Goal: Navigation & Orientation: Understand site structure

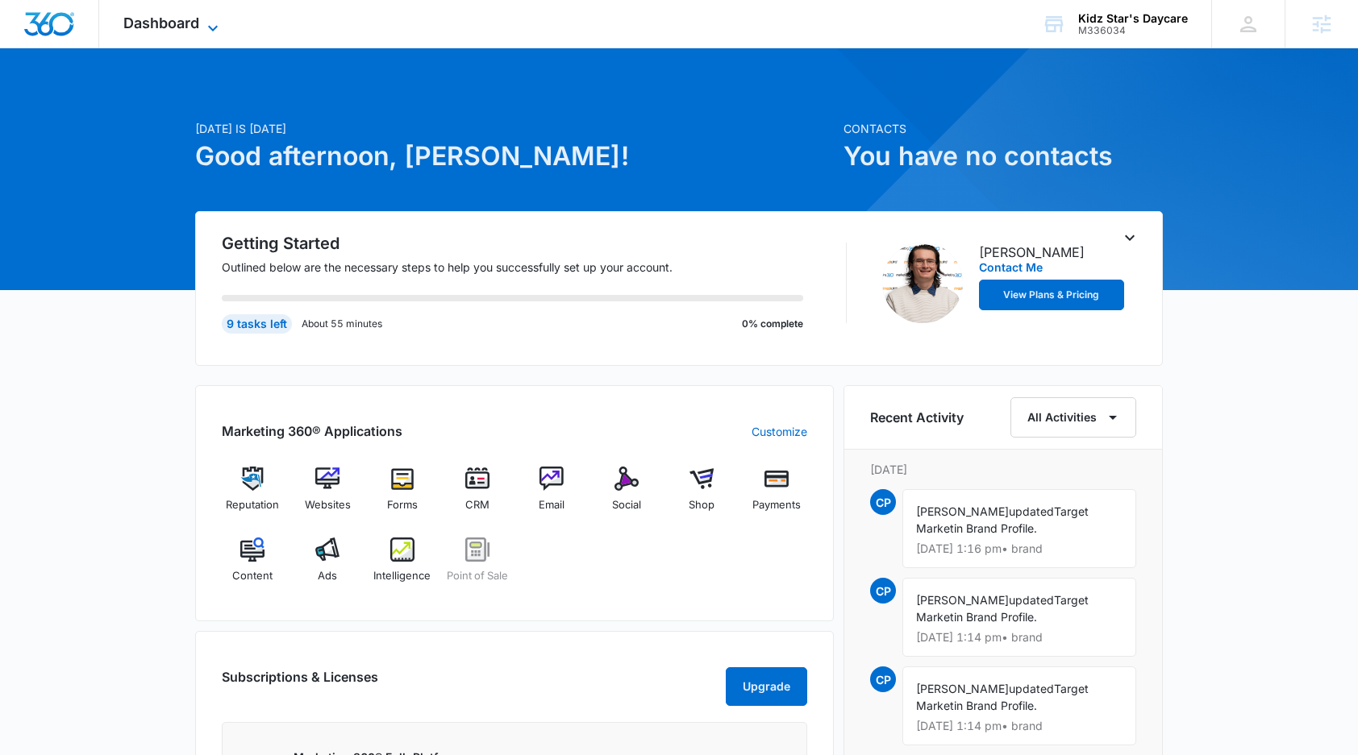
click at [156, 23] on span "Dashboard" at bounding box center [161, 23] width 76 height 17
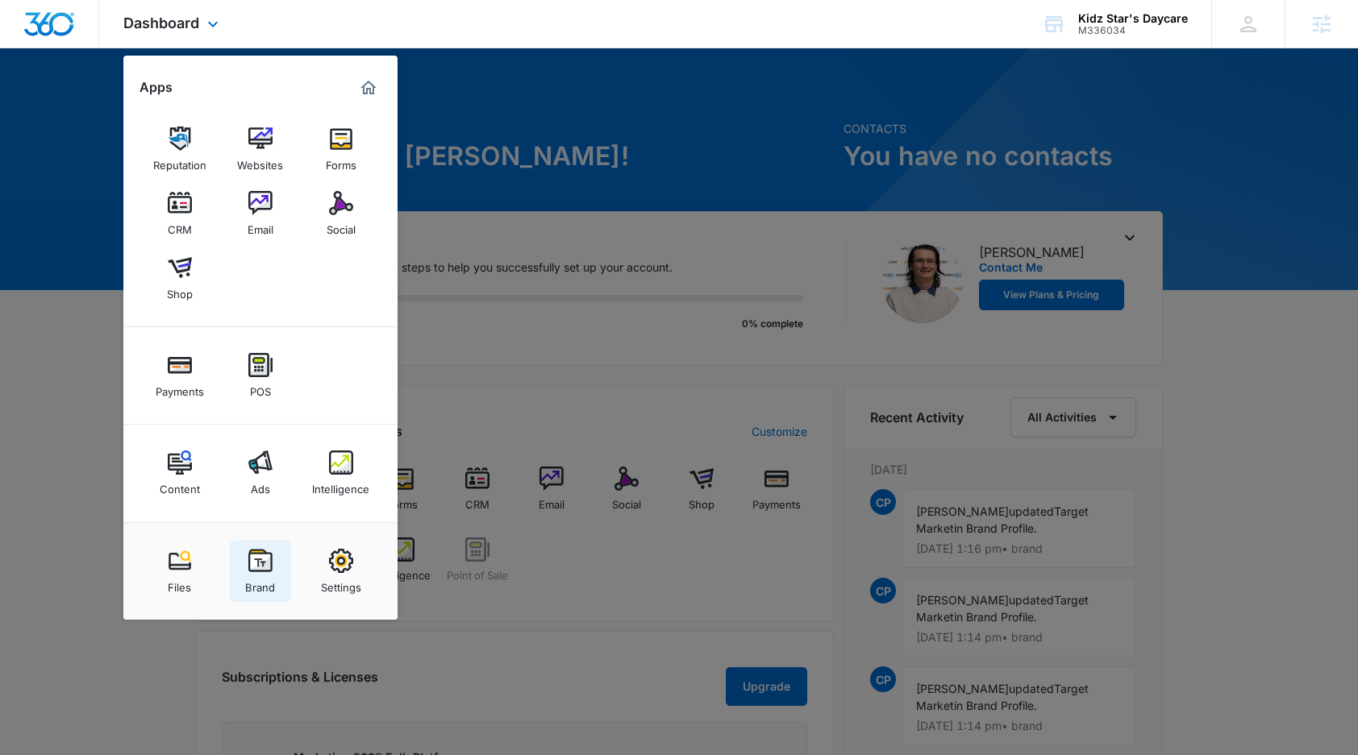
click at [267, 568] on img at bounding box center [260, 561] width 24 height 24
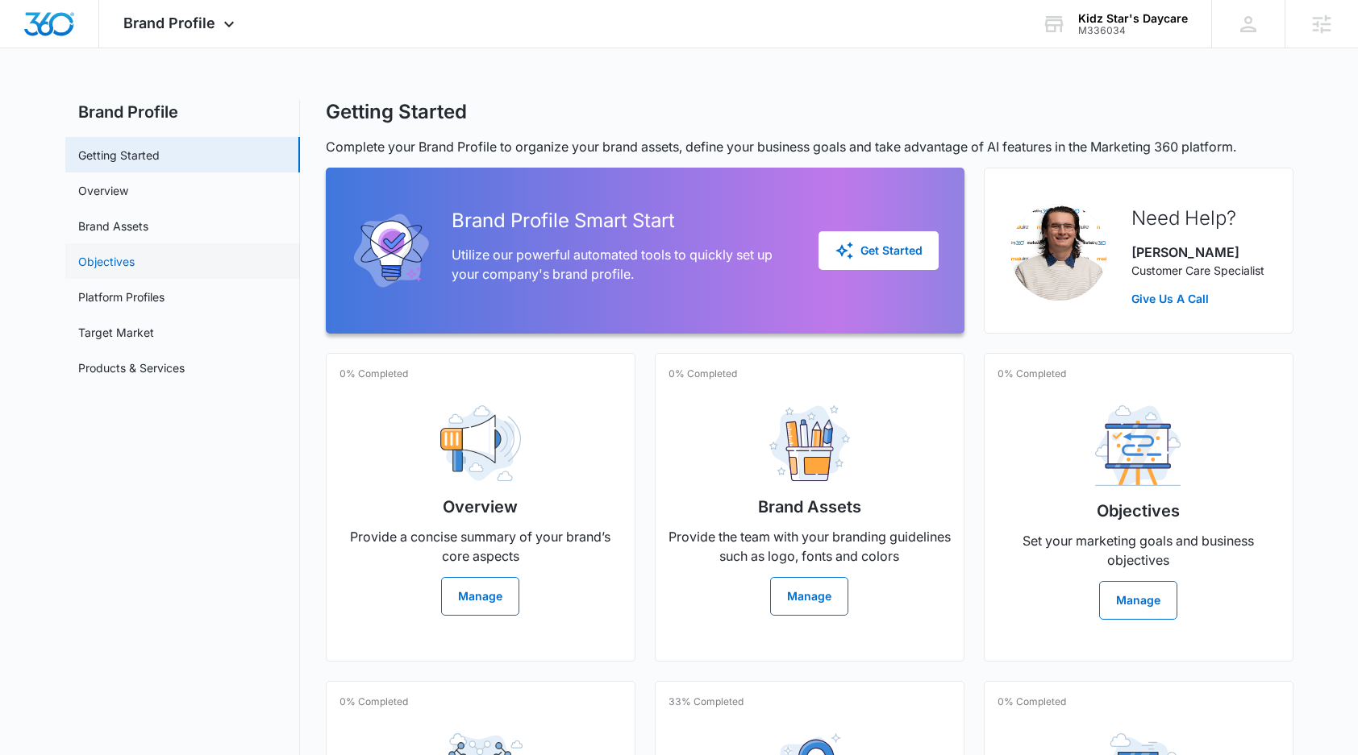
click at [127, 260] on link "Objectives" at bounding box center [106, 261] width 56 height 17
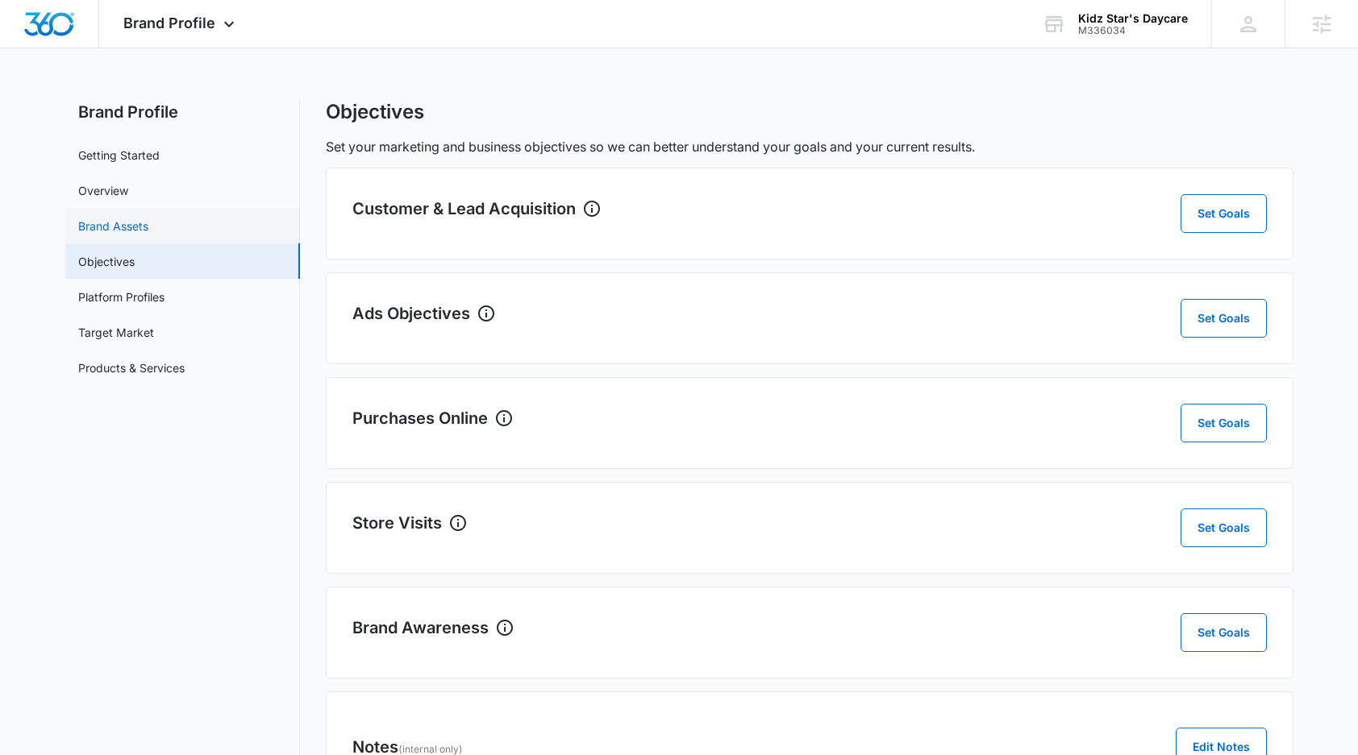
click at [148, 231] on link "Brand Assets" at bounding box center [113, 226] width 70 height 17
